Goal: Task Accomplishment & Management: Use online tool/utility

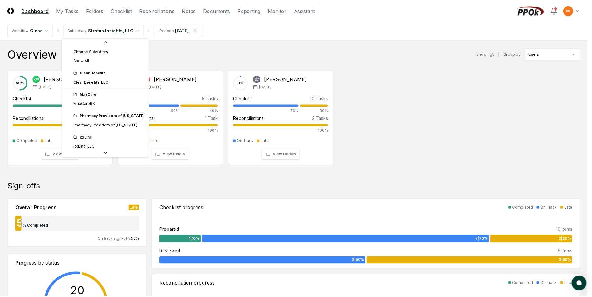
scroll to position [23, 0]
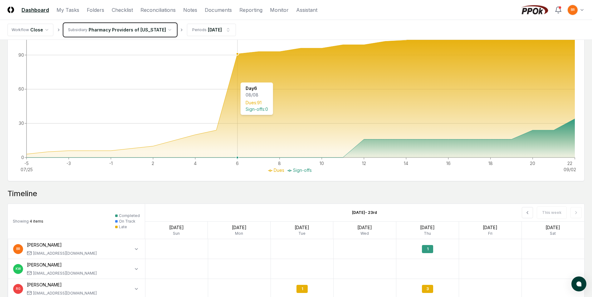
scroll to position [426, 0]
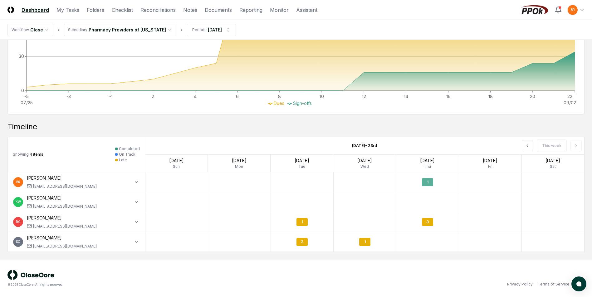
click at [430, 181] on div "1" at bounding box center [427, 182] width 11 height 8
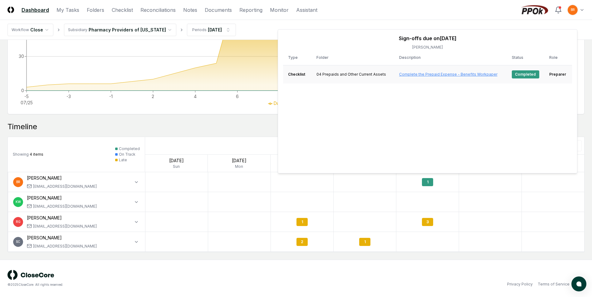
click at [447, 73] on link "Complete the Prepaid Expense - Benefits Workpaper" at bounding box center [448, 74] width 98 height 5
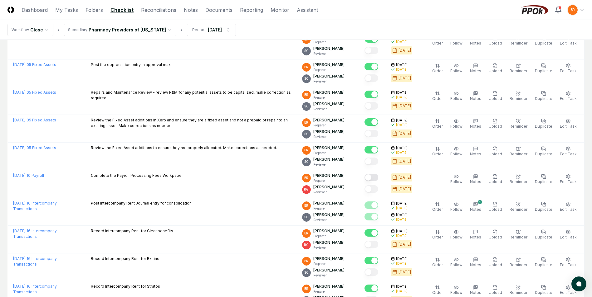
scroll to position [561, 0]
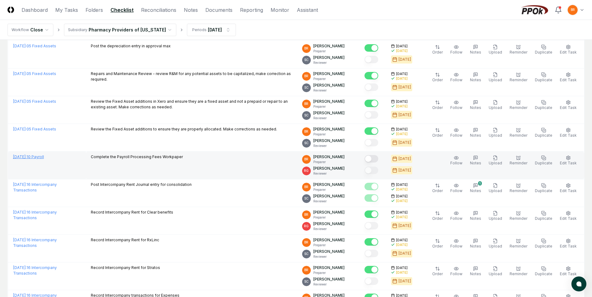
click at [43, 157] on link "[DATE] : 10 Payroll" at bounding box center [28, 157] width 31 height 5
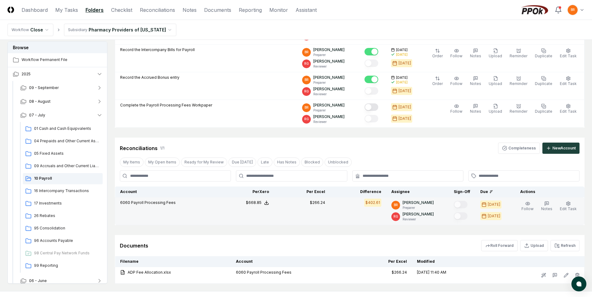
scroll to position [187, 0]
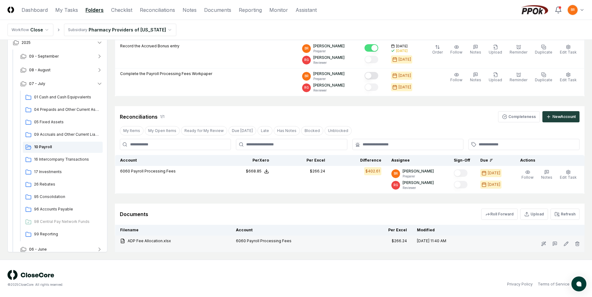
click at [123, 242] on icon at bounding box center [122, 241] width 5 height 5
click at [142, 240] on div "ADP Fee Allocation.xlsx" at bounding box center [173, 242] width 106 height 6
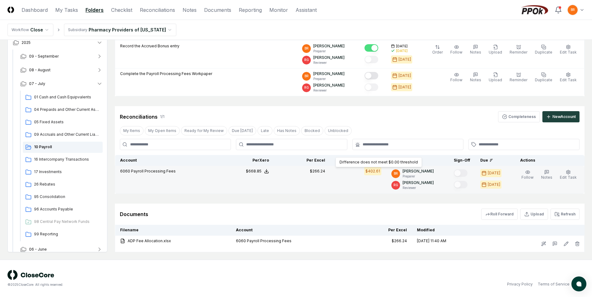
click at [374, 173] on div "$402.61" at bounding box center [372, 172] width 15 height 6
